Goal: Use online tool/utility: Utilize a website feature to perform a specific function

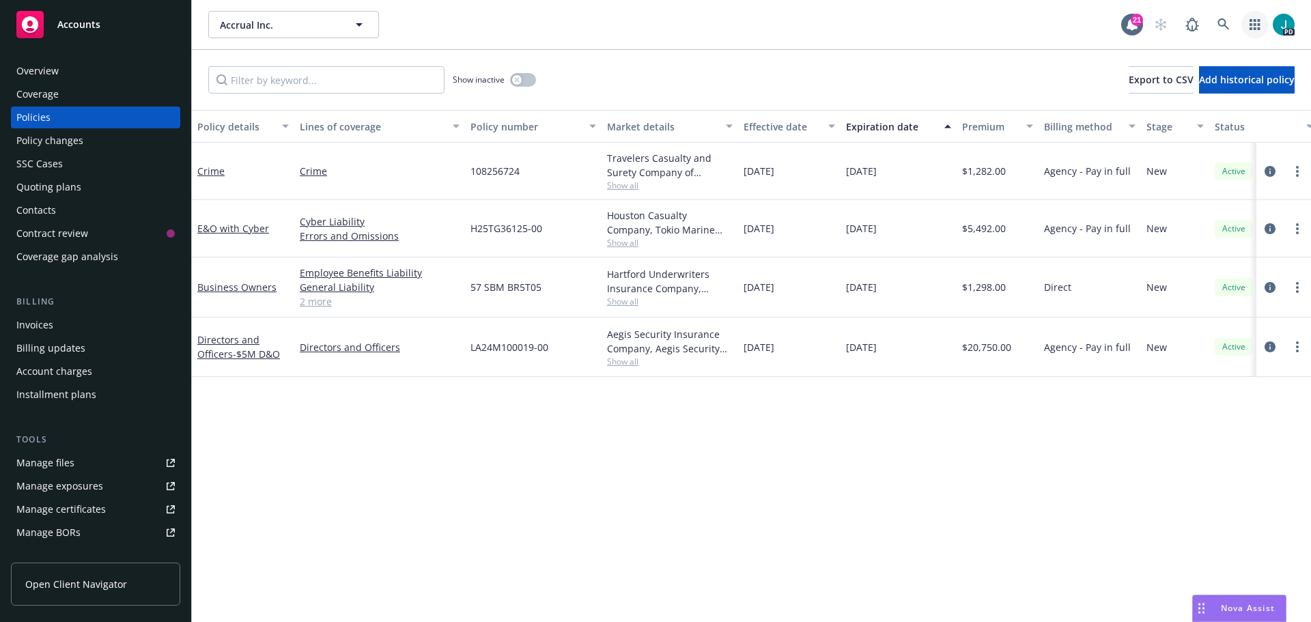
click at [1263, 28] on link "button" at bounding box center [1255, 24] width 27 height 27
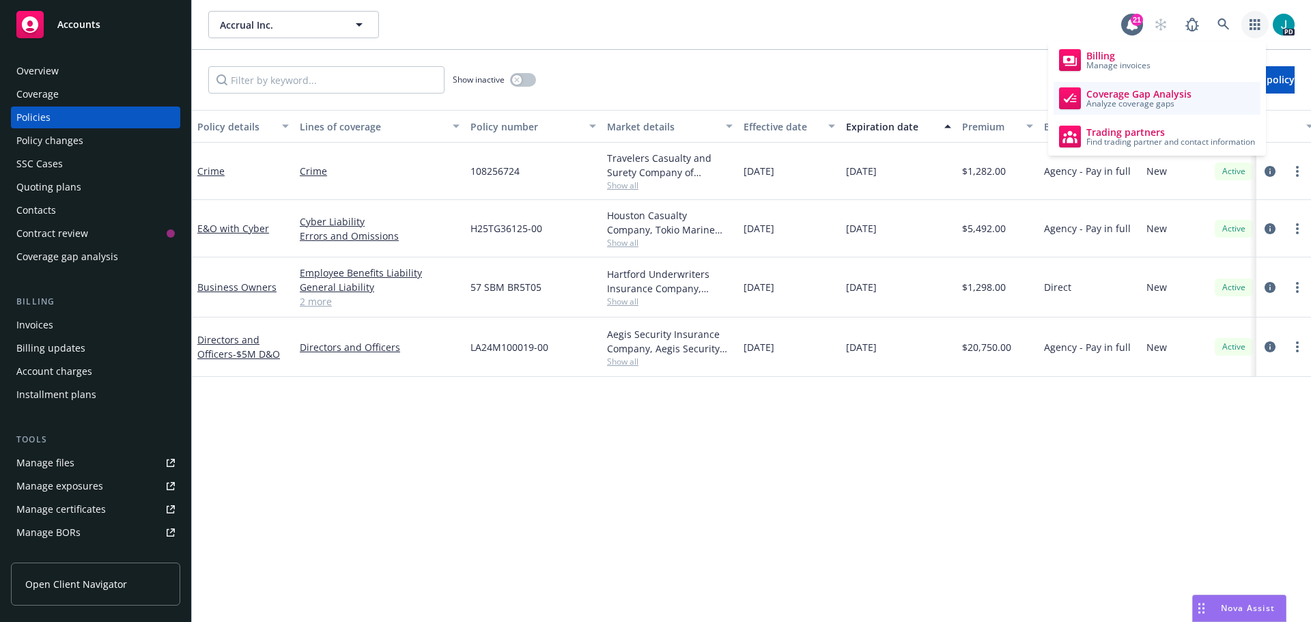
click at [1169, 109] on link "Coverage Gap Analysis Analyze coverage gaps" at bounding box center [1157, 98] width 207 height 33
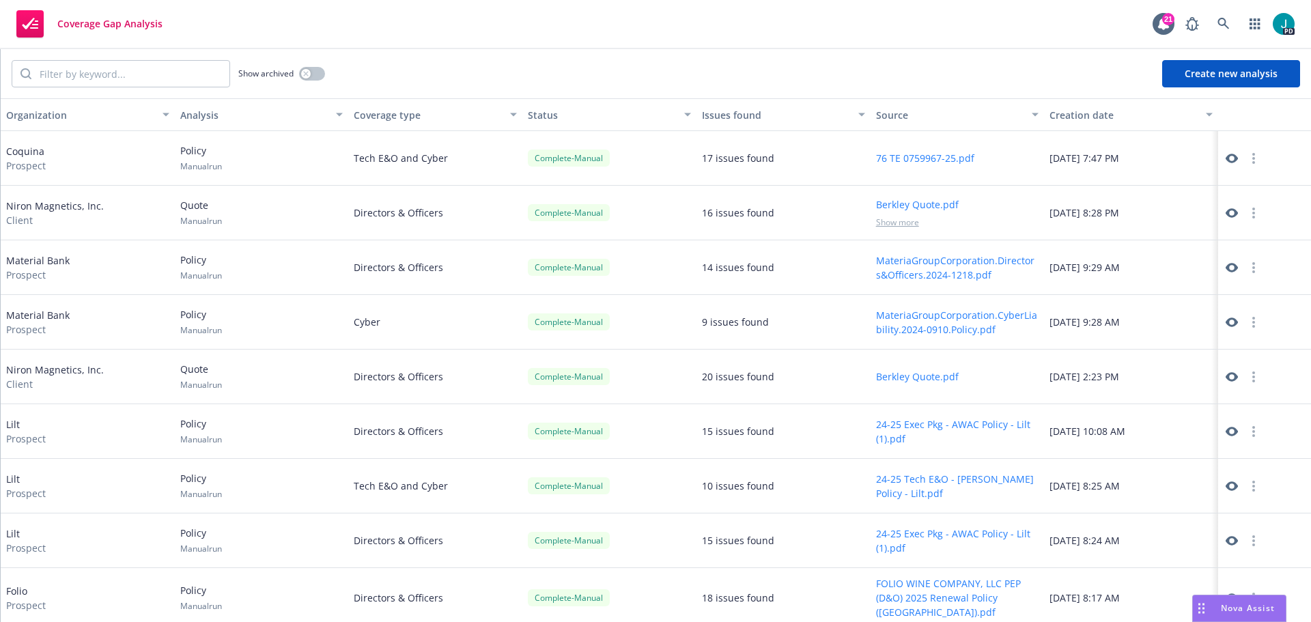
click at [1207, 63] on button "Create new analysis" at bounding box center [1231, 73] width 138 height 27
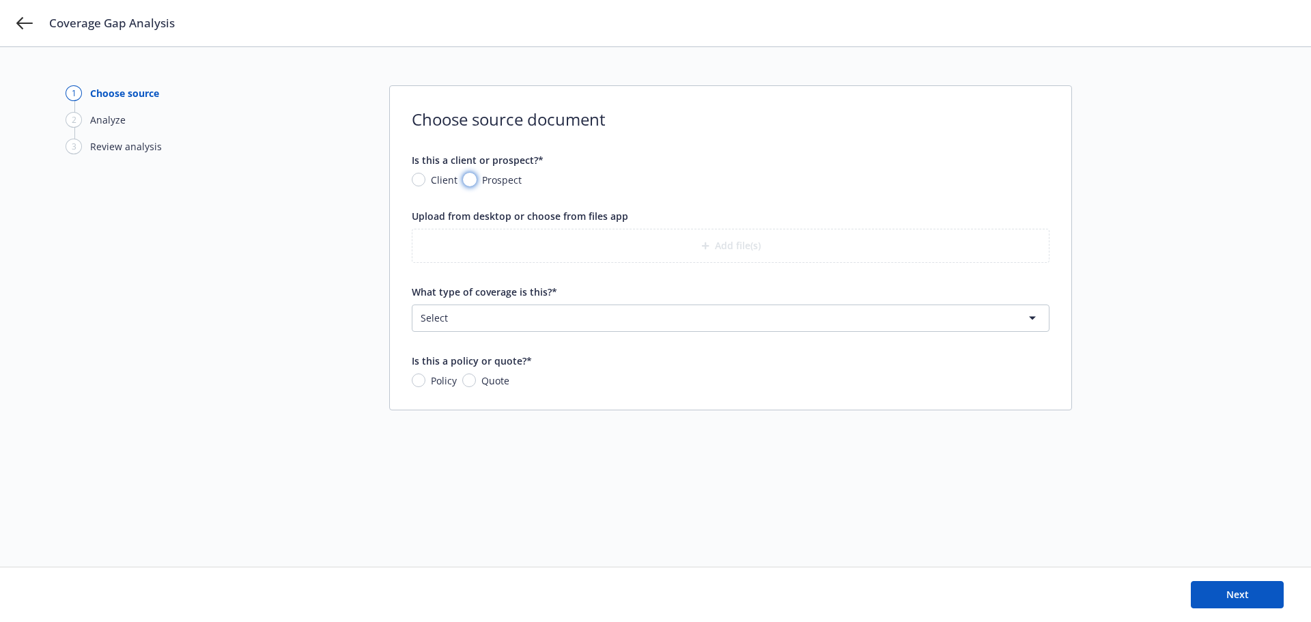
click at [469, 180] on input "Prospect" at bounding box center [470, 180] width 14 height 14
radio input "true"
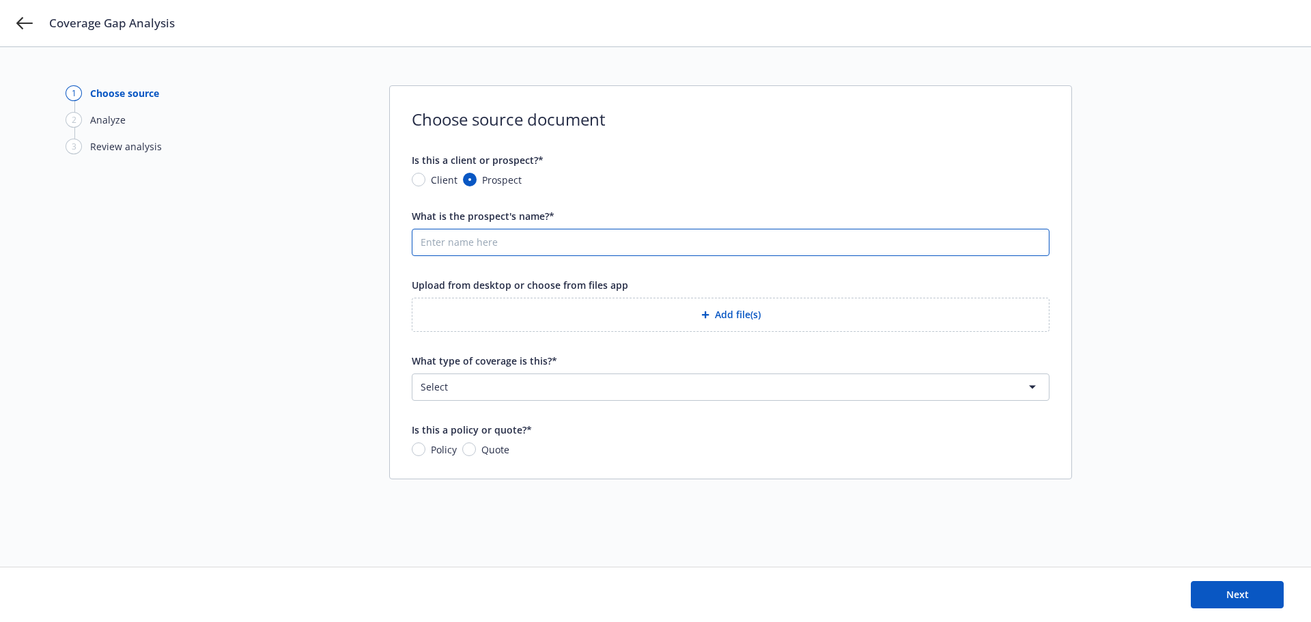
click at [472, 245] on input "What is the prospect's name?*" at bounding box center [730, 242] width 637 height 26
type input "Vobile"
click at [749, 311] on button "Add file(s)" at bounding box center [731, 315] width 638 height 34
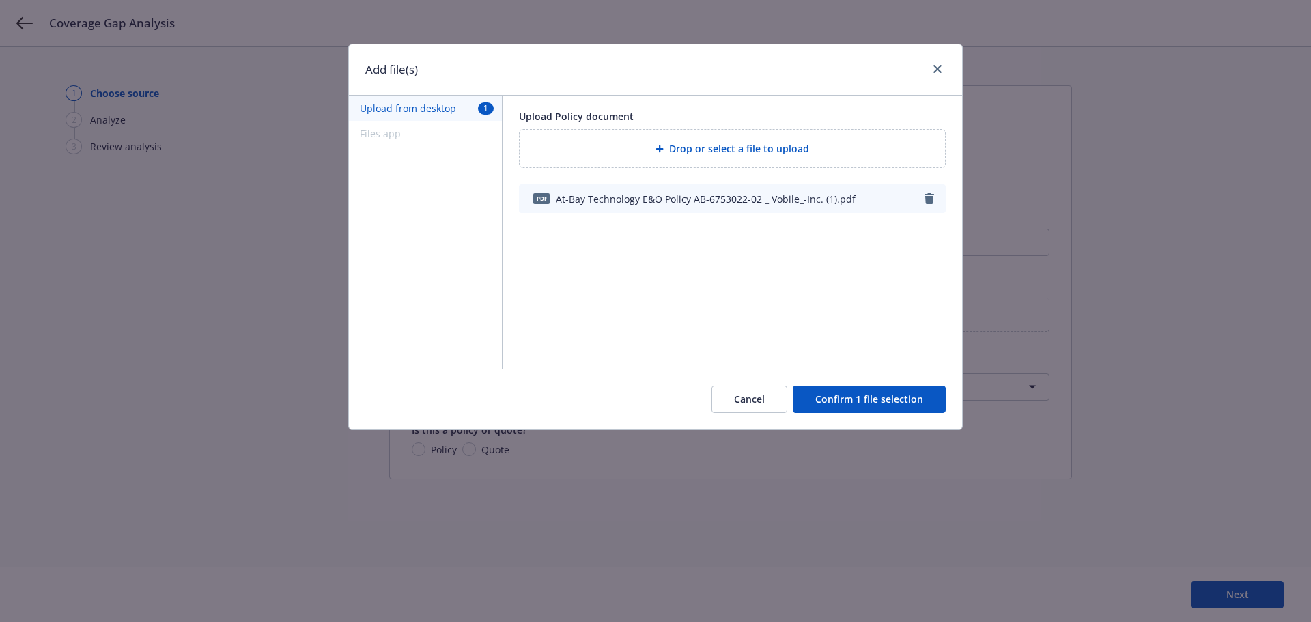
click at [882, 393] on button "Confirm 1 file selection" at bounding box center [869, 399] width 153 height 27
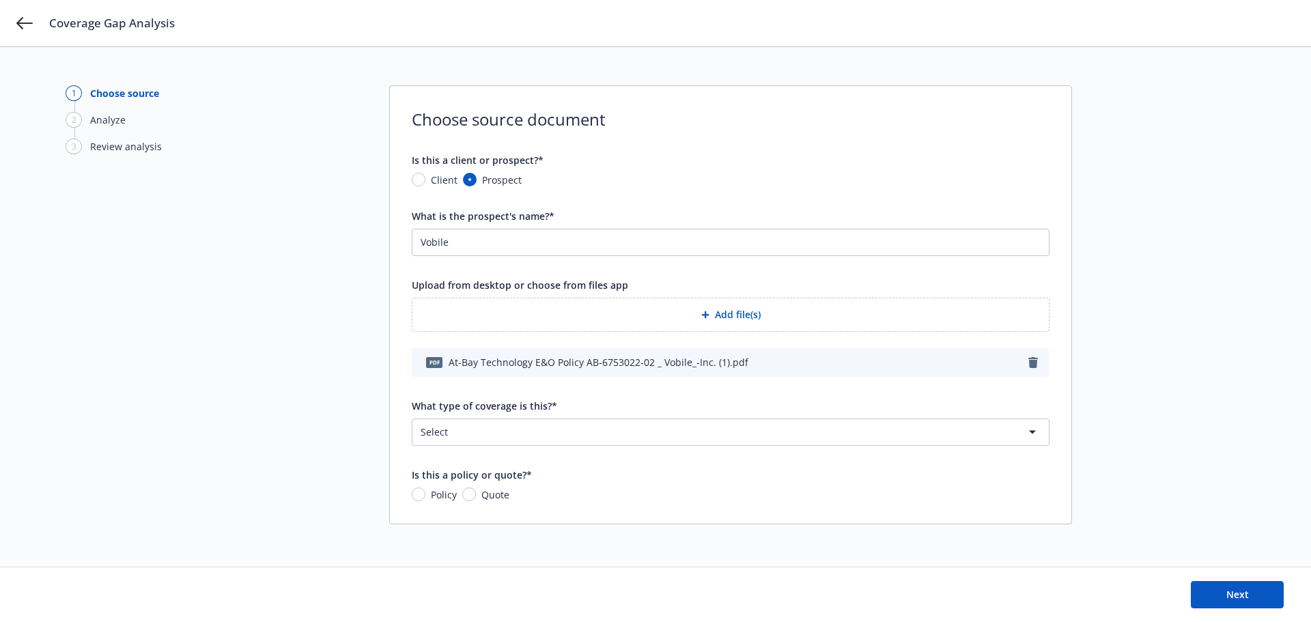
click at [690, 433] on html "Coverage Gap Analysis 1 Choose source 2 Analyze 3 Review analysis Choose source…" at bounding box center [655, 376] width 1311 height 752
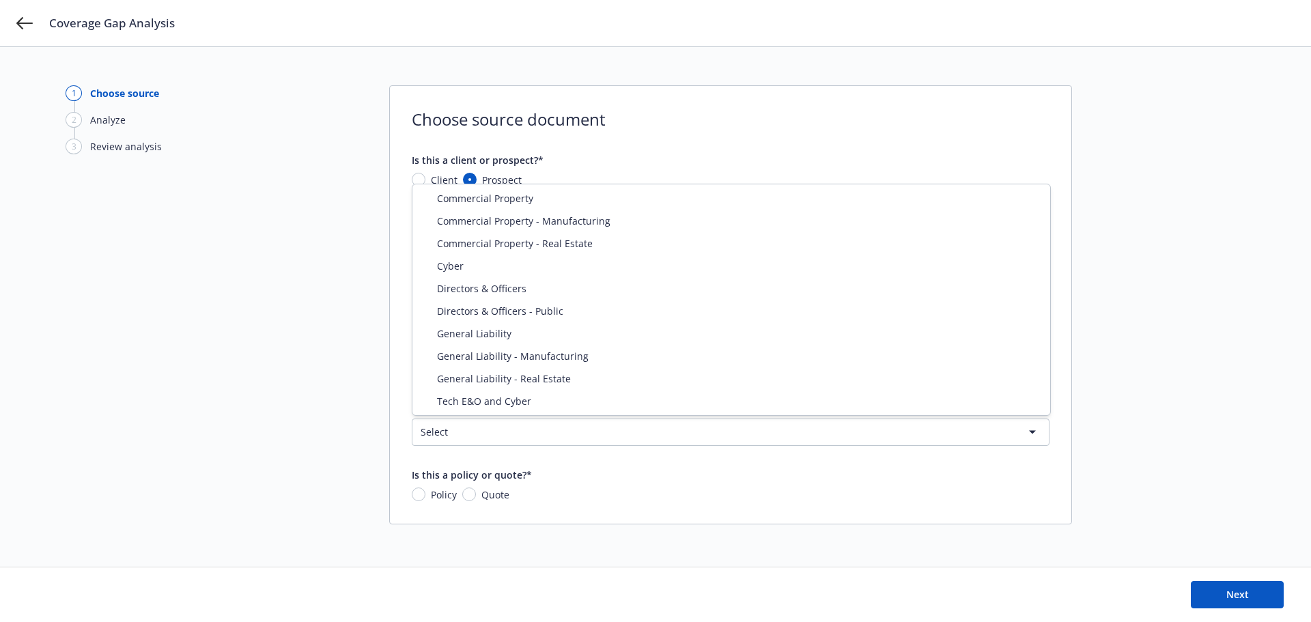
select select "ERRORS_AND_OMISSIONS"
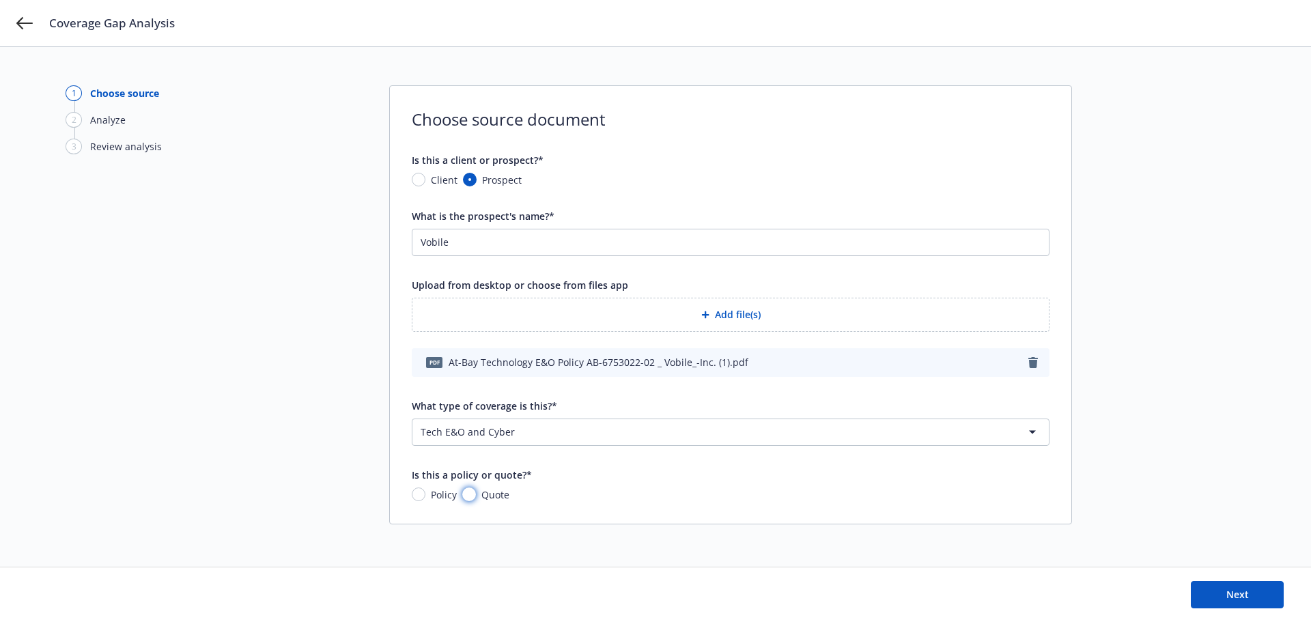
click at [465, 491] on input "Quote" at bounding box center [469, 495] width 14 height 14
radio input "true"
click at [1218, 599] on button "Next" at bounding box center [1237, 594] width 93 height 27
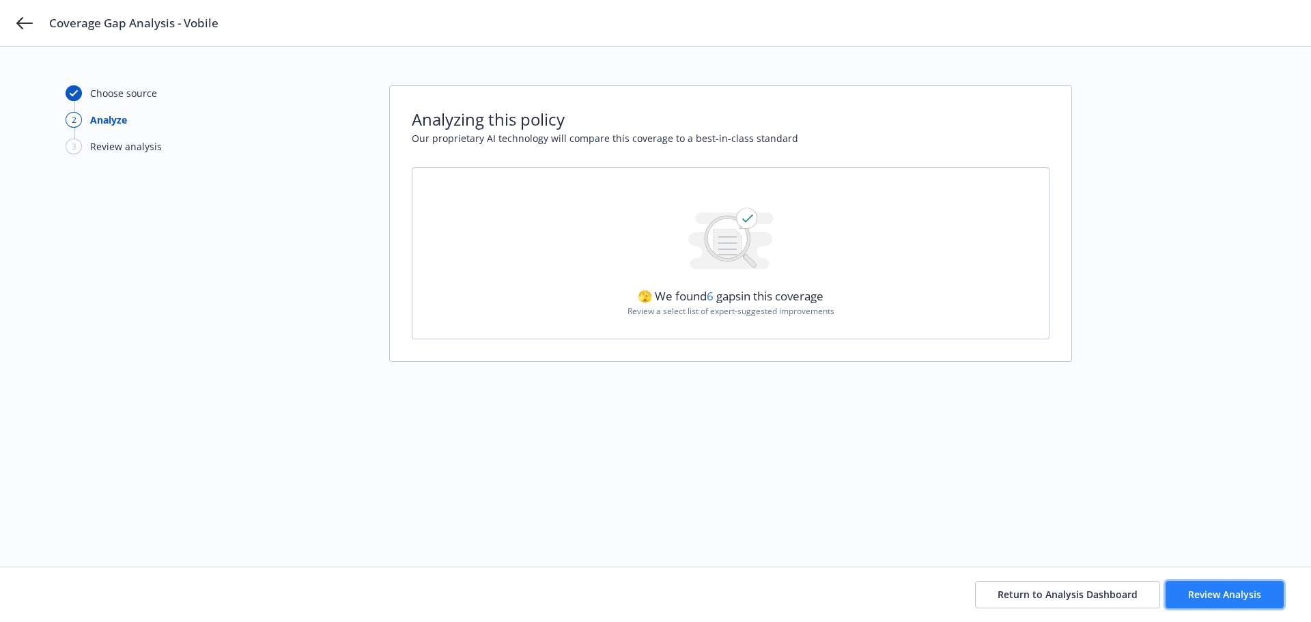
click at [1188, 587] on button "Review Analysis" at bounding box center [1225, 594] width 118 height 27
